Goal: Transaction & Acquisition: Purchase product/service

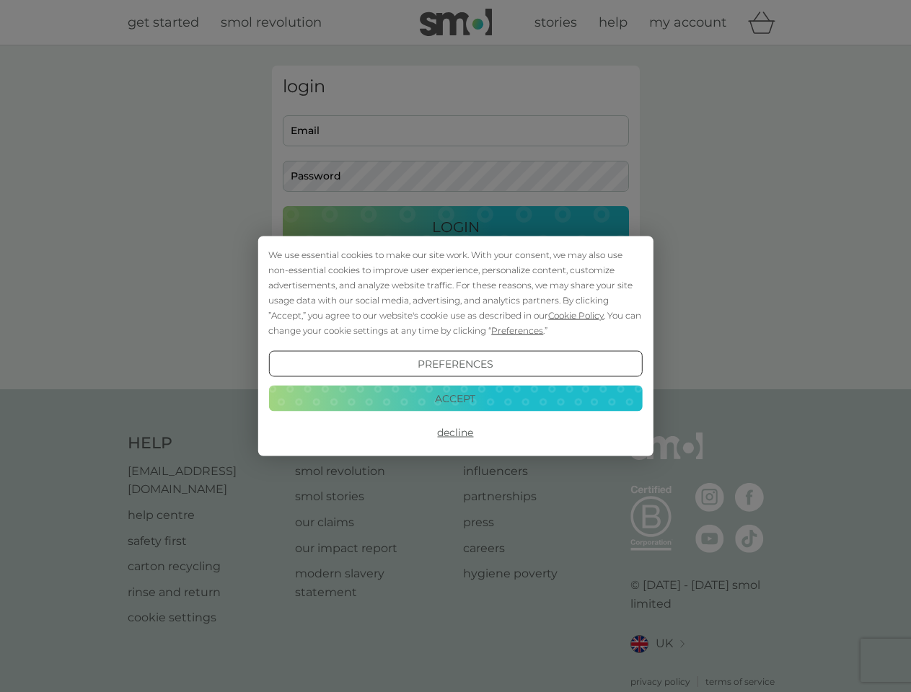
click at [576, 315] on span "Cookie Policy" at bounding box center [576, 315] width 56 height 11
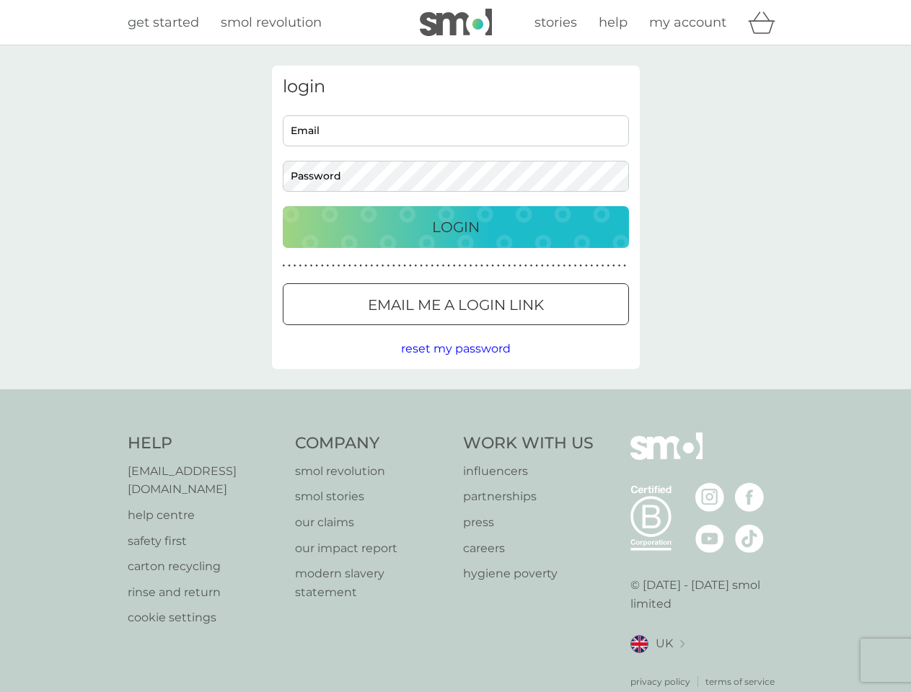
click at [516, 330] on div "login Email Password Login ● ● ● ● ● ● ● ● ● ● ● ● ● ● ● ● ● ● ● ● ● ● ● ● ● ● …" at bounding box center [456, 218] width 368 height 304
click at [455, 364] on div "login Email Password Login ● ● ● ● ● ● ● ● ● ● ● ● ● ● ● ● ● ● ● ● ● ● ● ● ● ● …" at bounding box center [456, 218] width 368 height 304
click at [455, 433] on div "Help [EMAIL_ADDRESS][DOMAIN_NAME] help centre safety first carton recycling rin…" at bounding box center [456, 561] width 656 height 256
click at [455, 398] on div "Help [EMAIL_ADDRESS][DOMAIN_NAME] help centre safety first carton recycling rin…" at bounding box center [455, 560] width 911 height 343
